Goal: Task Accomplishment & Management: Manage account settings

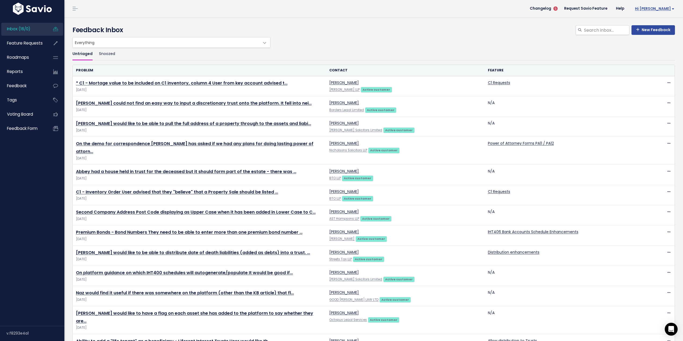
click at [662, 6] on link "Hi [PERSON_NAME]" at bounding box center [654, 9] width 50 height 8
click at [659, 25] on link "Vault Settings" at bounding box center [656, 24] width 39 height 10
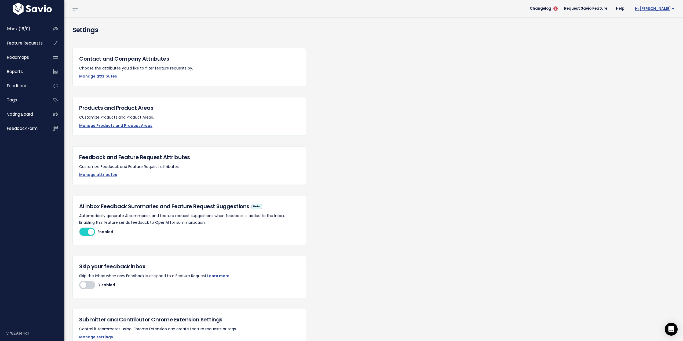
click at [667, 6] on link "Hi [PERSON_NAME]" at bounding box center [654, 9] width 50 height 8
click at [659, 55] on link "Manage Users" at bounding box center [656, 55] width 39 height 10
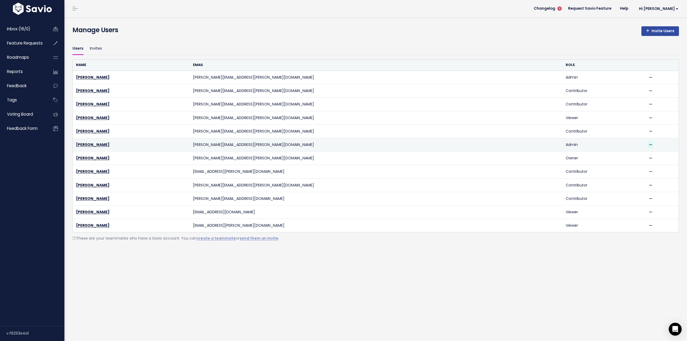
click at [649, 145] on icon at bounding box center [650, 144] width 3 height 3
click at [568, 145] on td "Admin" at bounding box center [604, 144] width 82 height 13
click at [97, 143] on link "Laura McFarlane" at bounding box center [93, 144] width 34 height 5
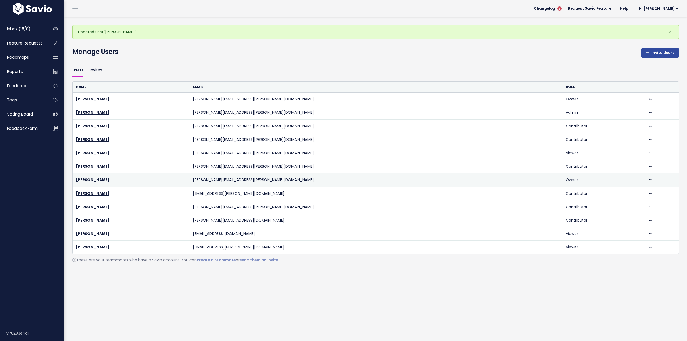
click at [648, 179] on div "Delete" at bounding box center [661, 180] width 27 height 7
click at [649, 179] on icon at bounding box center [650, 179] width 3 height 3
click at [572, 181] on td "Owner" at bounding box center [604, 179] width 82 height 13
click at [95, 179] on link "Gary Davidson" at bounding box center [93, 179] width 34 height 5
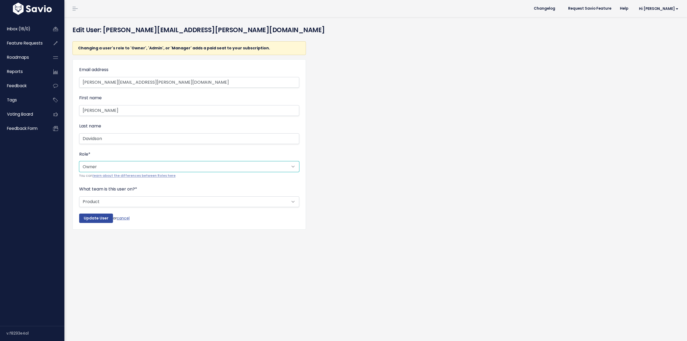
click at [203, 169] on select "--------- Owner Admin Manager Contributor Viewer Submitter" at bounding box center [189, 166] width 220 height 11
select select "ADMIN"
click at [79, 161] on select "--------- Owner Admin Manager Contributor Viewer Submitter" at bounding box center [189, 166] width 220 height 11
click at [99, 216] on input "Update User" at bounding box center [96, 219] width 34 height 10
